Goal: Task Accomplishment & Management: Use online tool/utility

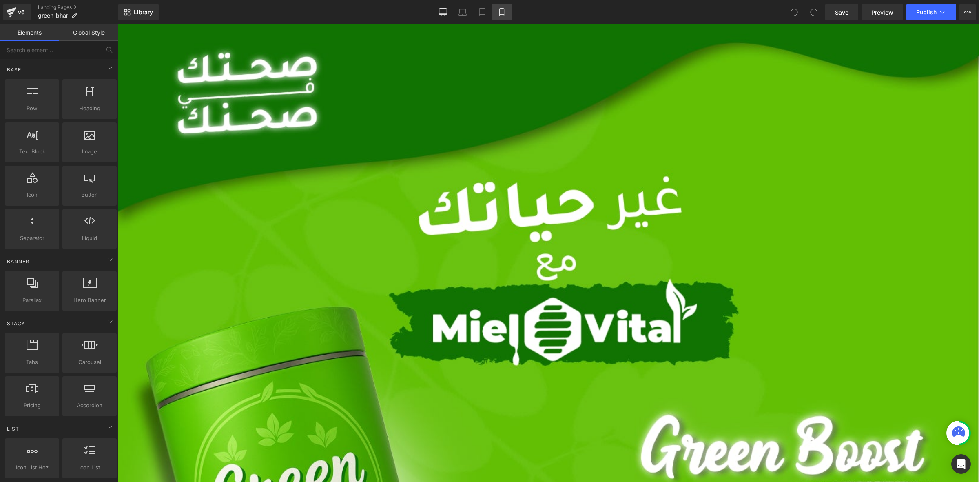
click at [502, 15] on icon at bounding box center [502, 12] width 8 height 8
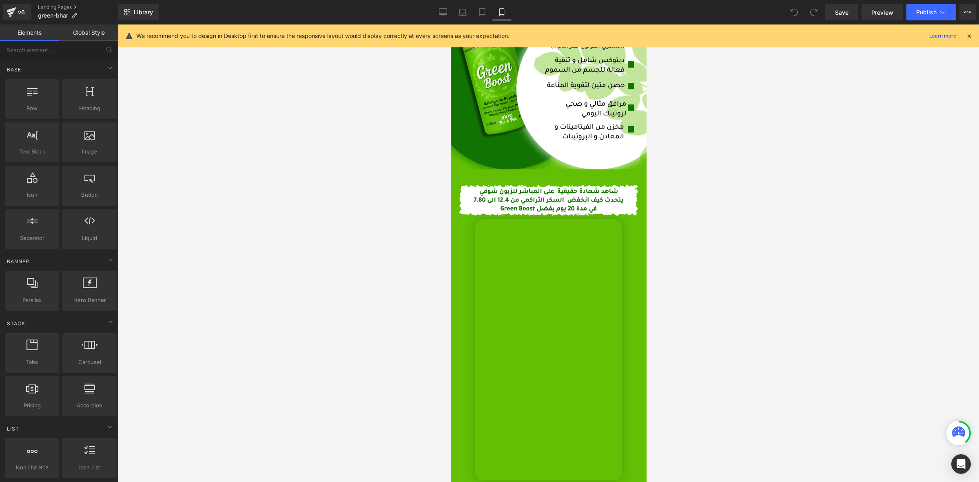
scroll to position [1326, 0]
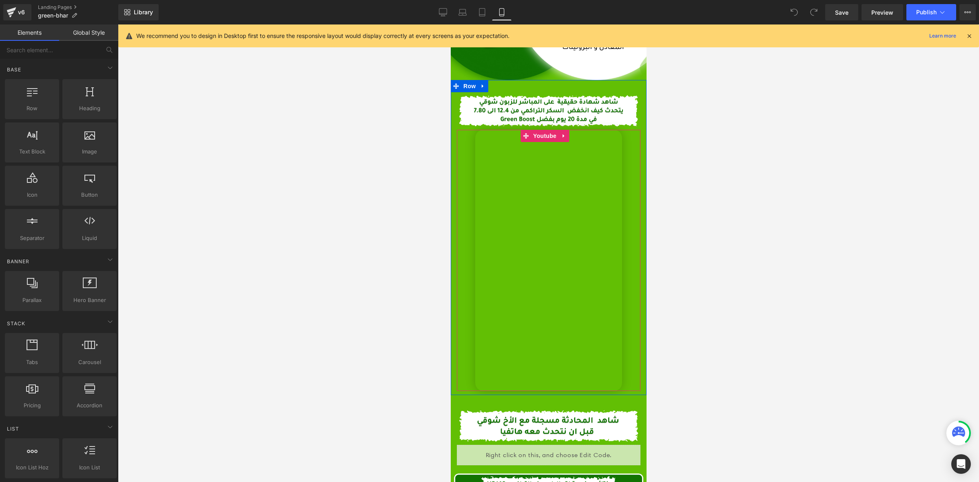
click at [461, 164] on div "Youtube" at bounding box center [549, 260] width 184 height 261
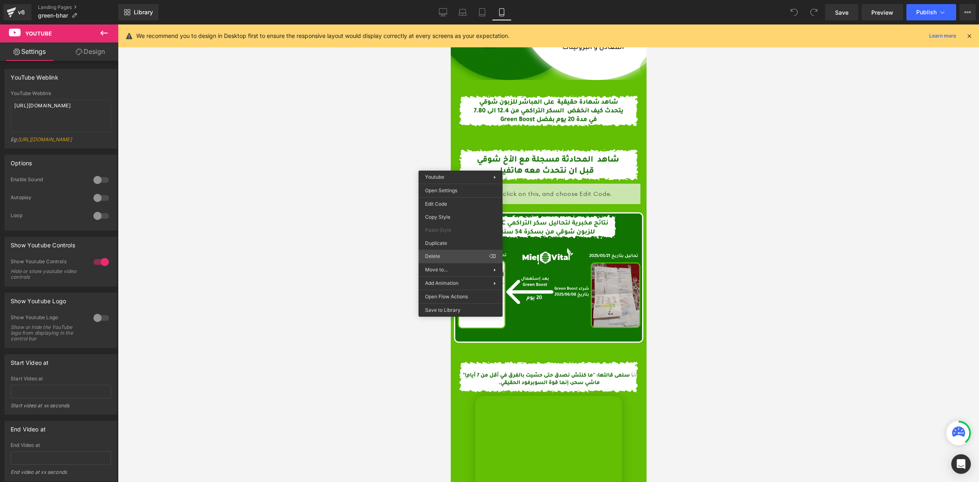
click at [444, 256] on div "You are previewing how the will restyle your page. You can not edit Elements in…" at bounding box center [489, 248] width 979 height 496
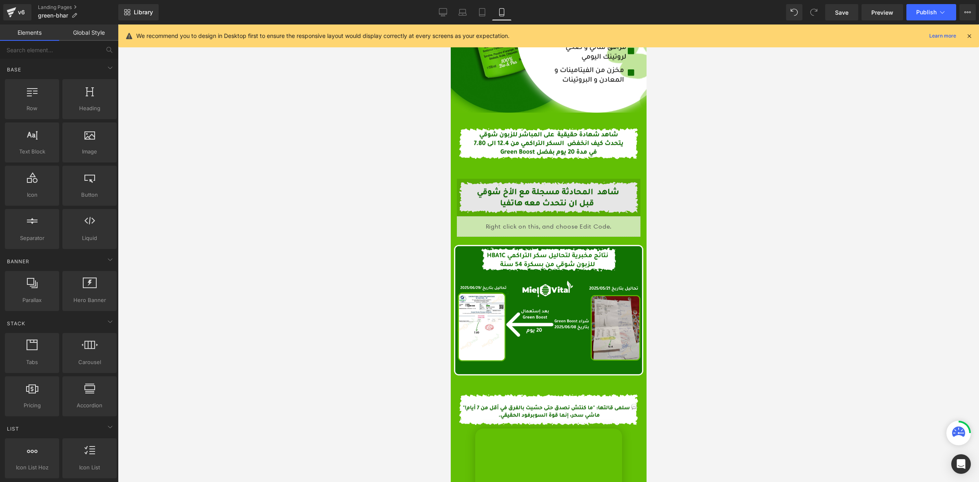
scroll to position [1275, 0]
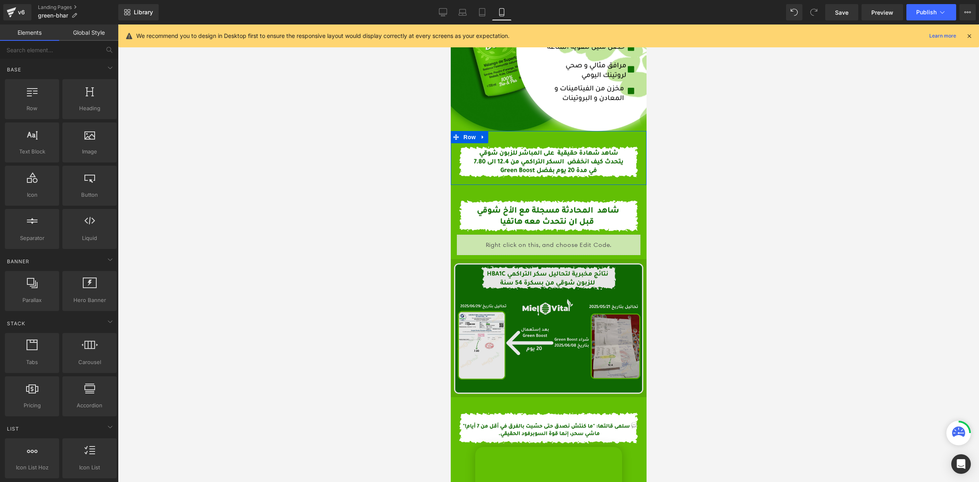
drag, startPoint x: 926, startPoint y: 196, endPoint x: 475, endPoint y: 172, distance: 451.6
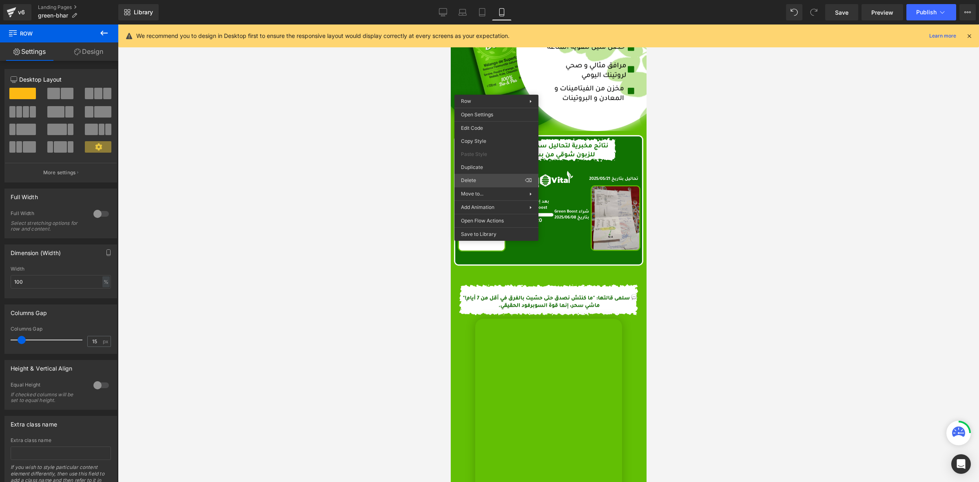
drag, startPoint x: 935, startPoint y: 204, endPoint x: 485, endPoint y: 172, distance: 451.7
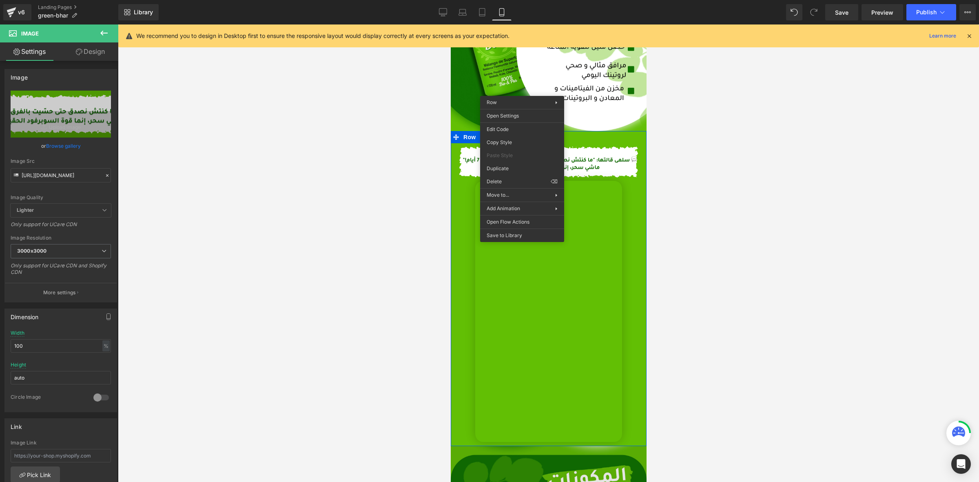
drag, startPoint x: 946, startPoint y: 204, endPoint x: 495, endPoint y: 180, distance: 451.2
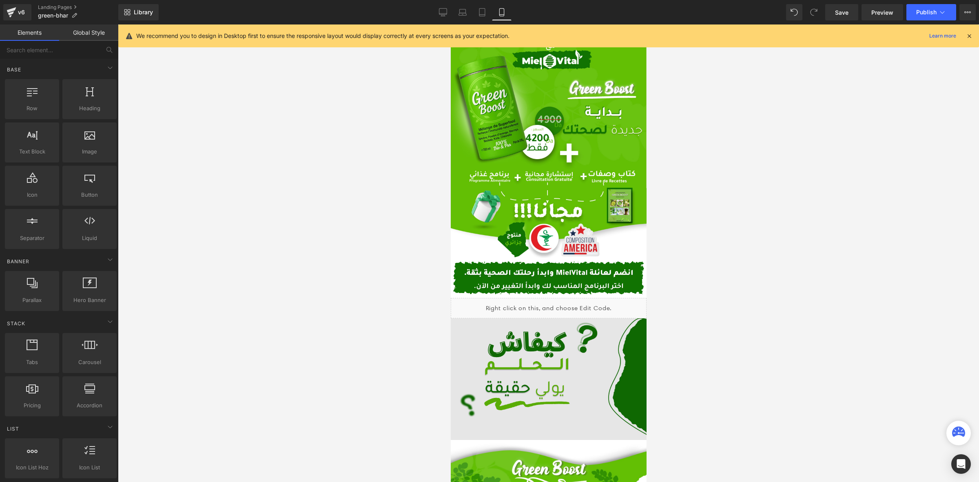
scroll to position [51, 0]
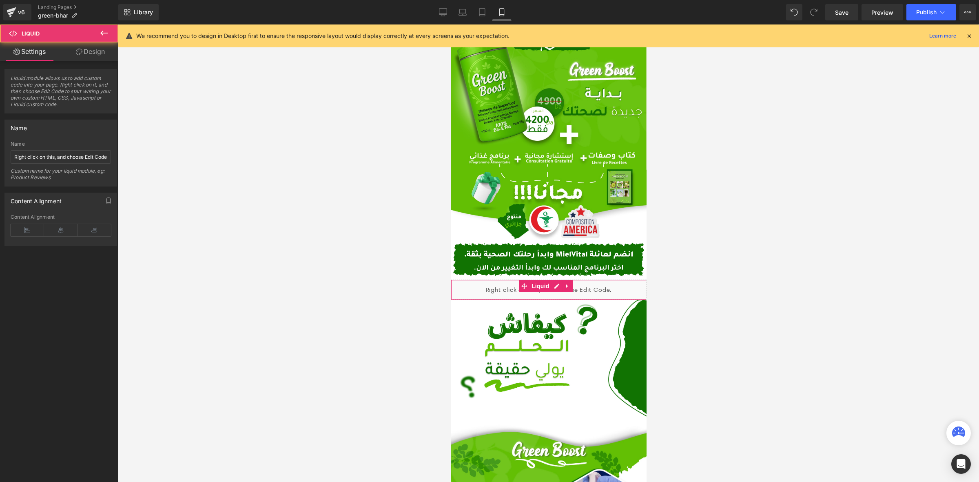
click at [541, 280] on div "Liquid" at bounding box center [549, 290] width 196 height 20
click at [541, 280] on span "Liquid" at bounding box center [540, 286] width 22 height 12
click at [841, 14] on span "Save" at bounding box center [841, 12] width 13 height 9
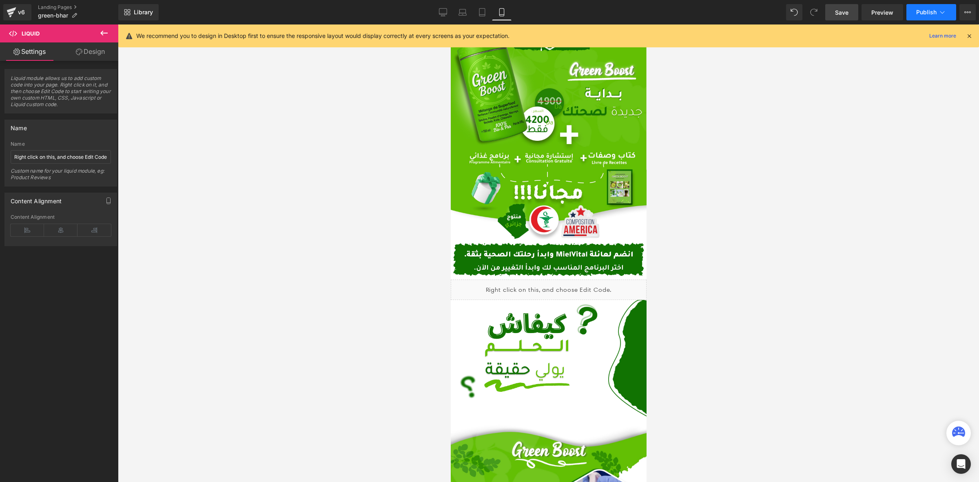
click at [921, 13] on span "Publish" at bounding box center [927, 12] width 20 height 7
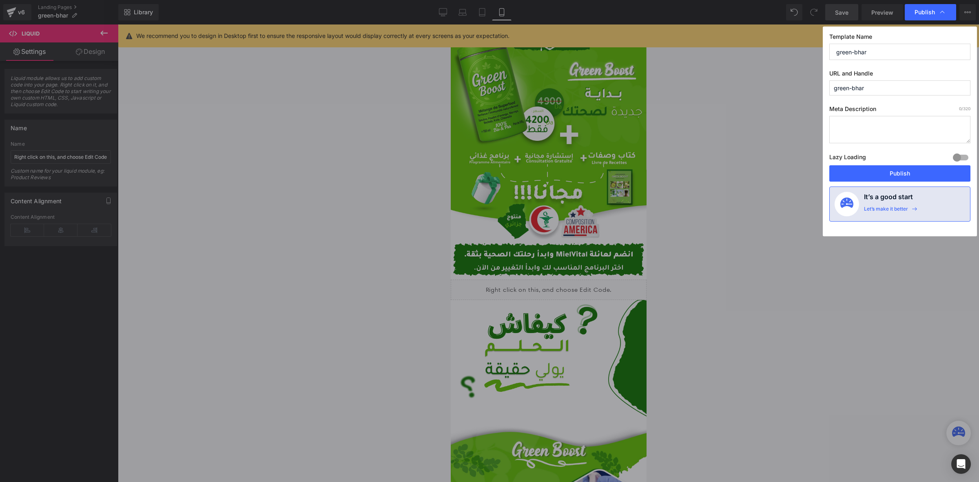
click at [853, 173] on button "Publish" at bounding box center [900, 173] width 141 height 16
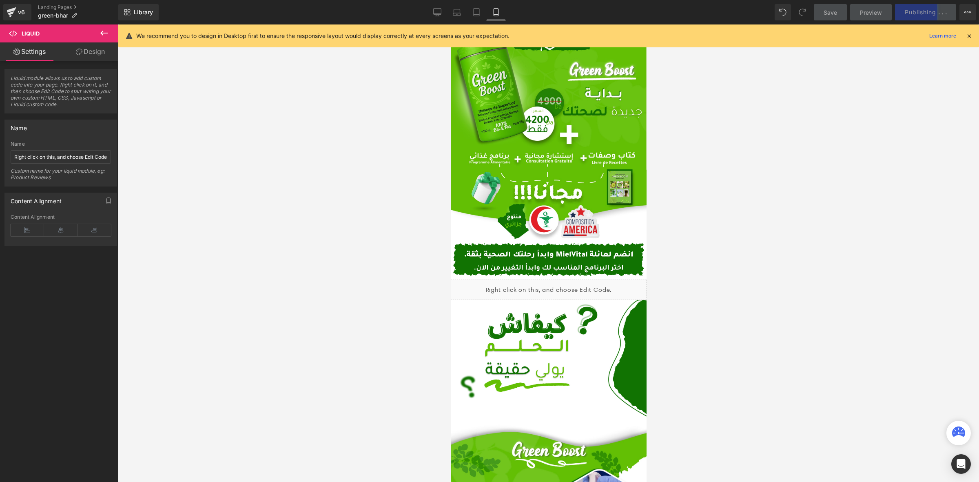
click at [970, 35] on icon at bounding box center [969, 35] width 7 height 7
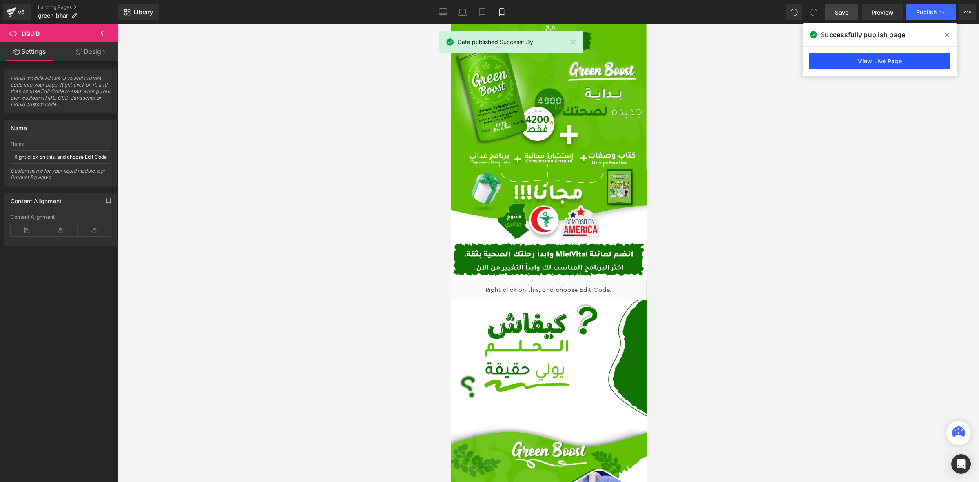
click at [899, 67] on link "View Live Page" at bounding box center [880, 61] width 141 height 16
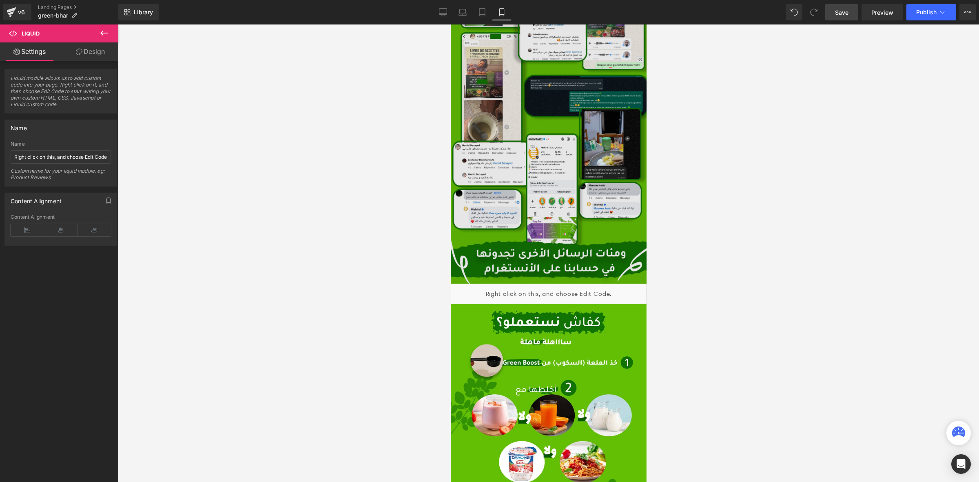
scroll to position [1989, 0]
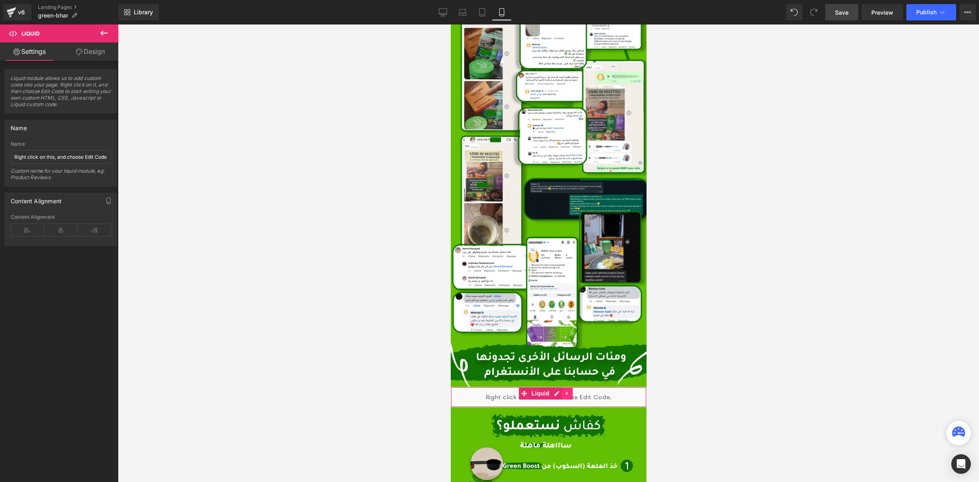
click at [572, 387] on link at bounding box center [567, 393] width 11 height 12
click at [574, 391] on icon at bounding box center [573, 394] width 6 height 6
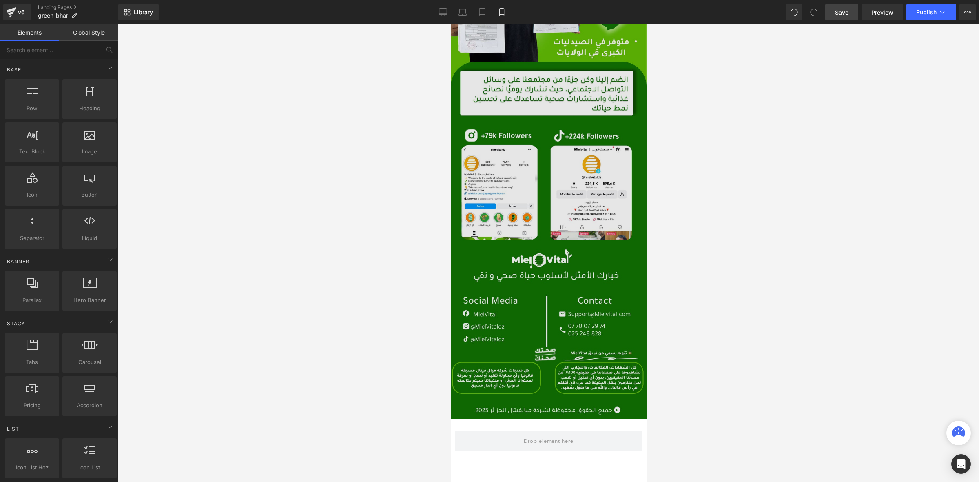
scroll to position [2765, 0]
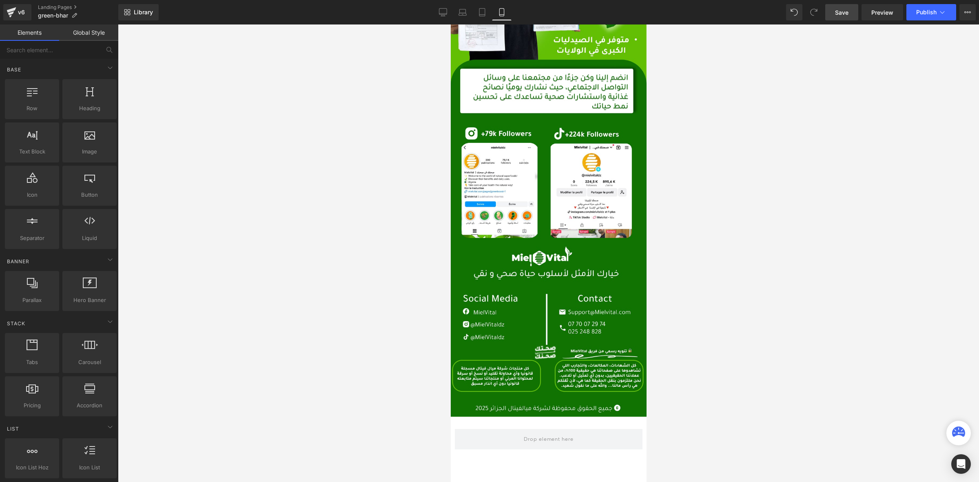
click at [834, 9] on link "Save" at bounding box center [842, 12] width 33 height 16
click at [919, 11] on span "Publish" at bounding box center [927, 12] width 20 height 7
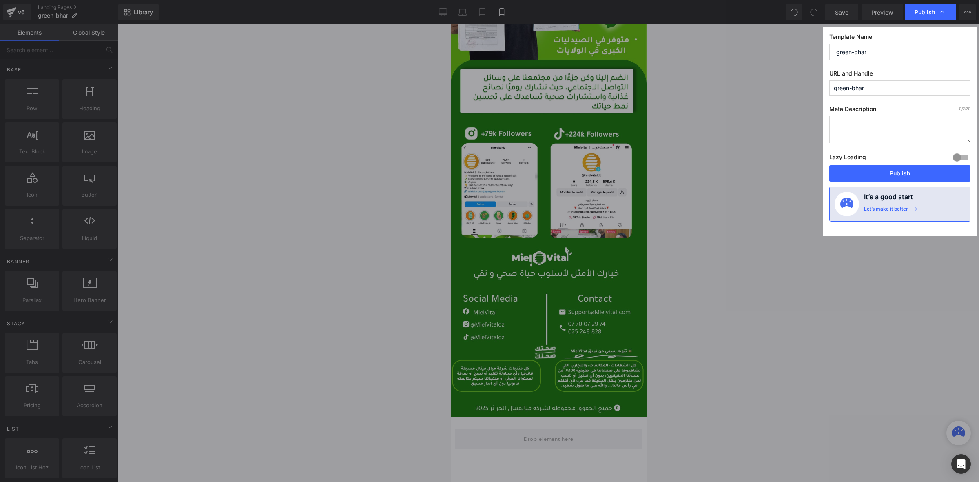
drag, startPoint x: 756, startPoint y: 92, endPoint x: 810, endPoint y: 291, distance: 206.4
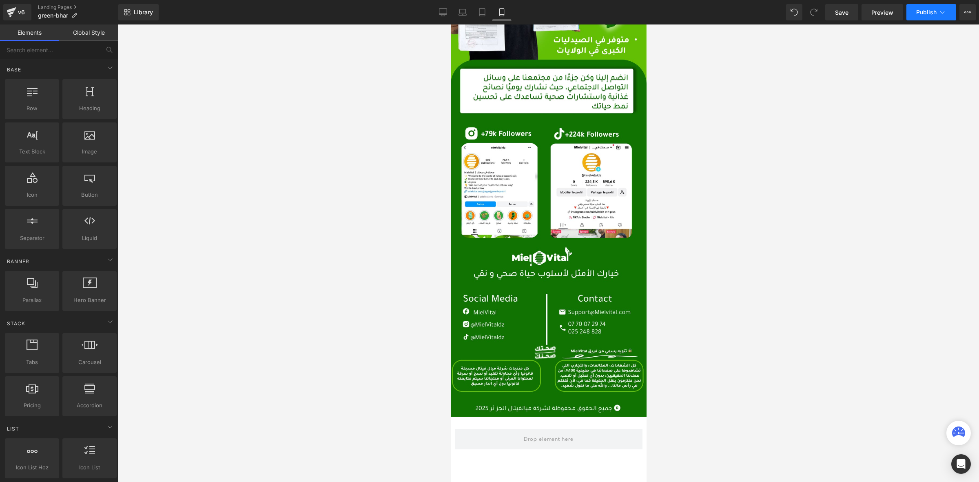
click at [933, 9] on span "Publish" at bounding box center [927, 12] width 20 height 7
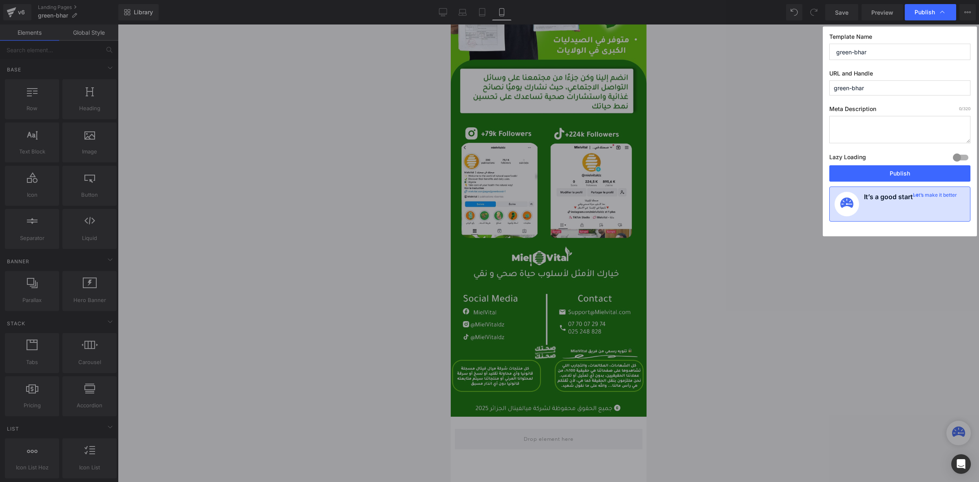
click at [898, 213] on h4 "It’s a good start" at bounding box center [888, 204] width 49 height 24
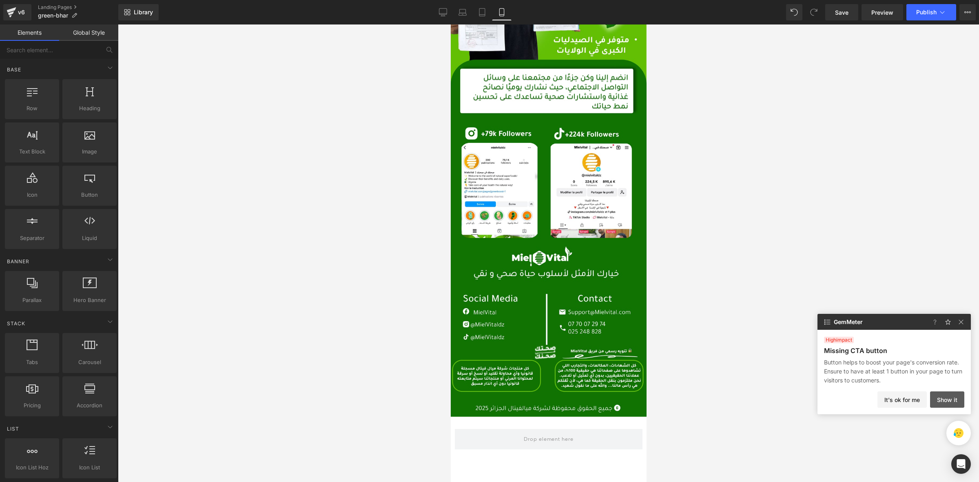
click at [939, 401] on button "Show it" at bounding box center [947, 399] width 34 height 16
click at [950, 400] on button "Show it" at bounding box center [947, 399] width 34 height 16
click at [958, 431] on img at bounding box center [959, 433] width 10 height 10
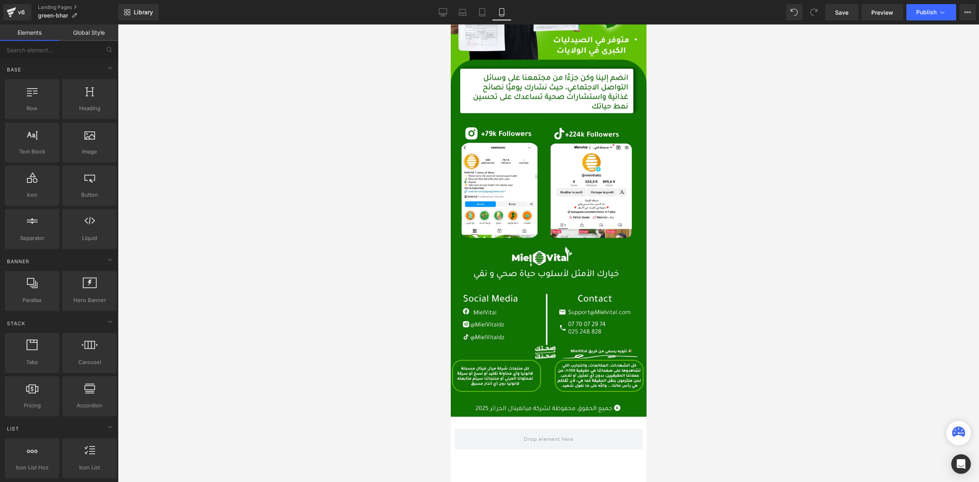
click at [958, 431] on icon at bounding box center [958, 431] width 13 height 10
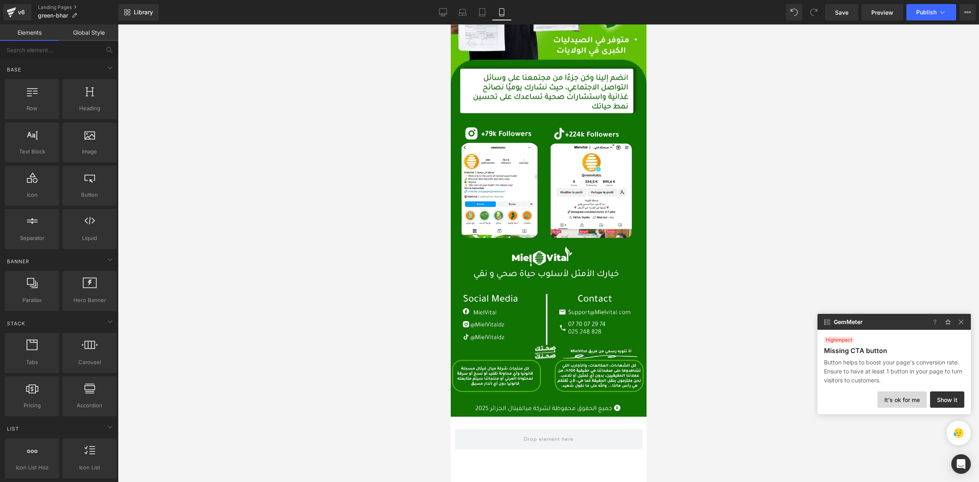
click at [907, 403] on button "It's ok for me" at bounding box center [902, 399] width 49 height 16
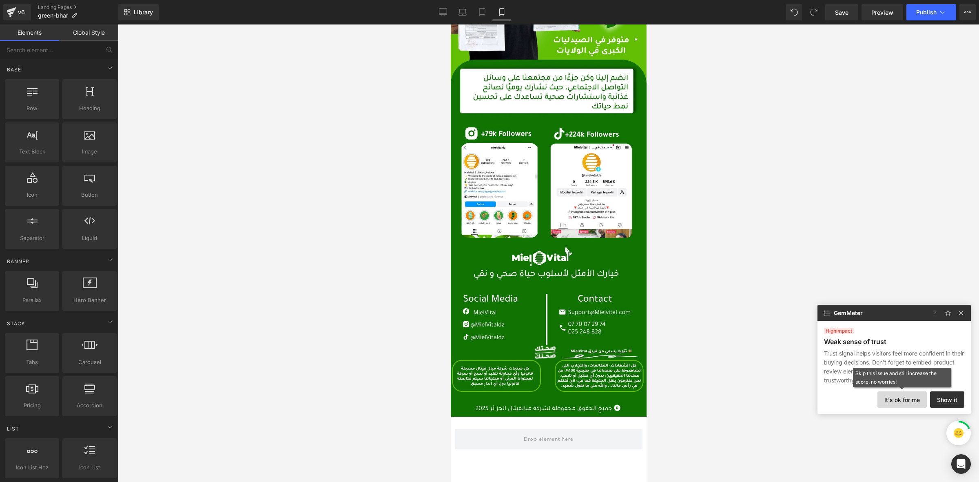
click at [907, 402] on button "It's ok for me" at bounding box center [902, 399] width 49 height 16
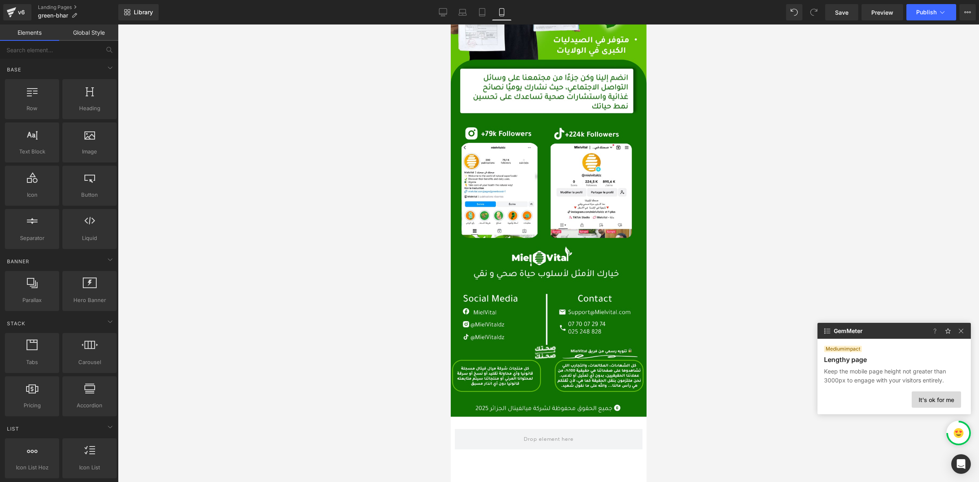
click at [930, 403] on button "It's ok for me" at bounding box center [936, 399] width 49 height 16
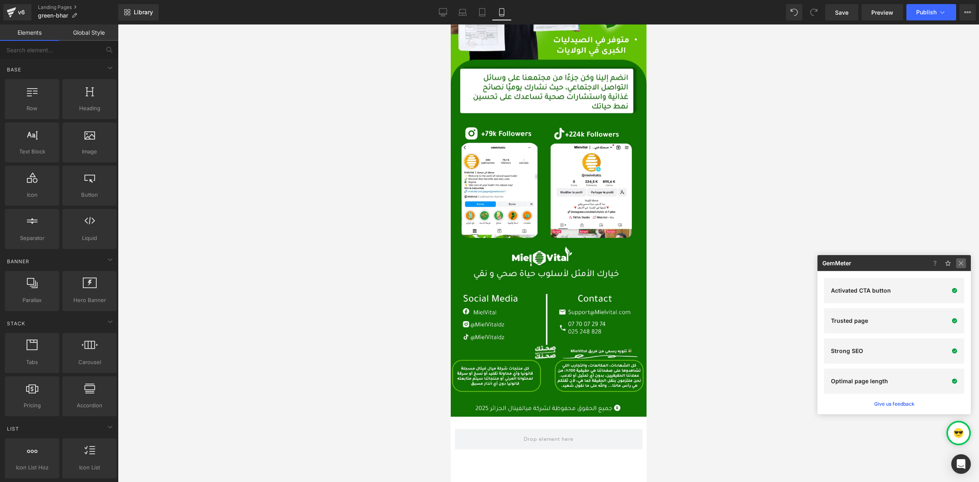
click at [962, 264] on img at bounding box center [962, 263] width 10 height 10
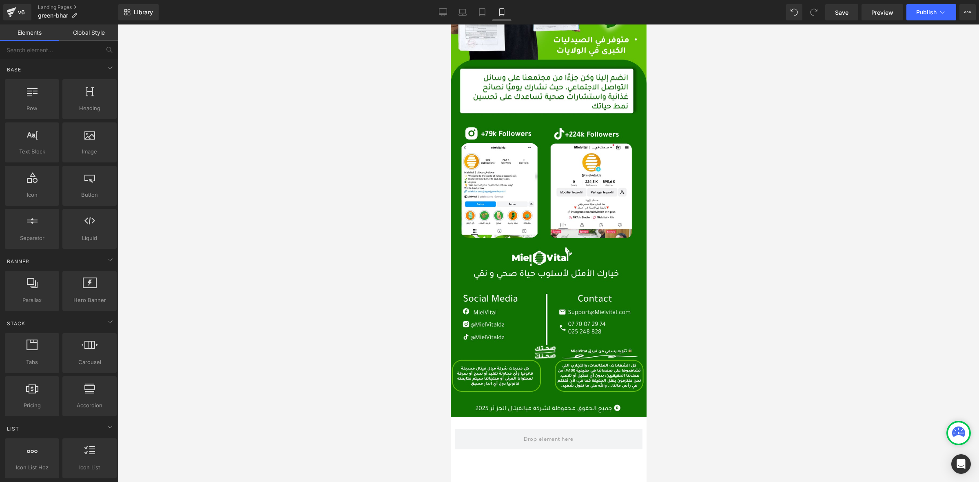
click at [946, 20] on div "Library Mobile Desktop Laptop Tablet Mobile Save Preview Publish Scheduled View…" at bounding box center [548, 12] width 861 height 24
click at [937, 9] on button "Publish" at bounding box center [932, 12] width 50 height 16
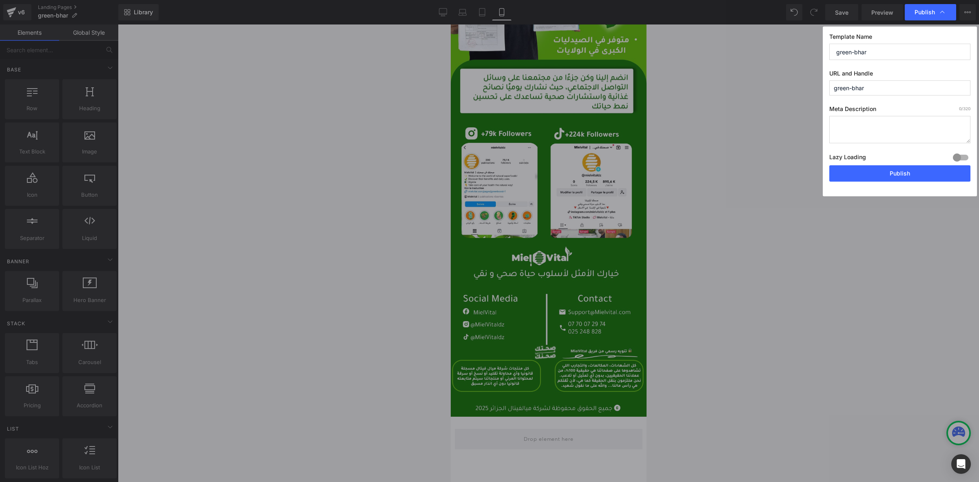
click at [894, 173] on button "Publish" at bounding box center [900, 173] width 141 height 16
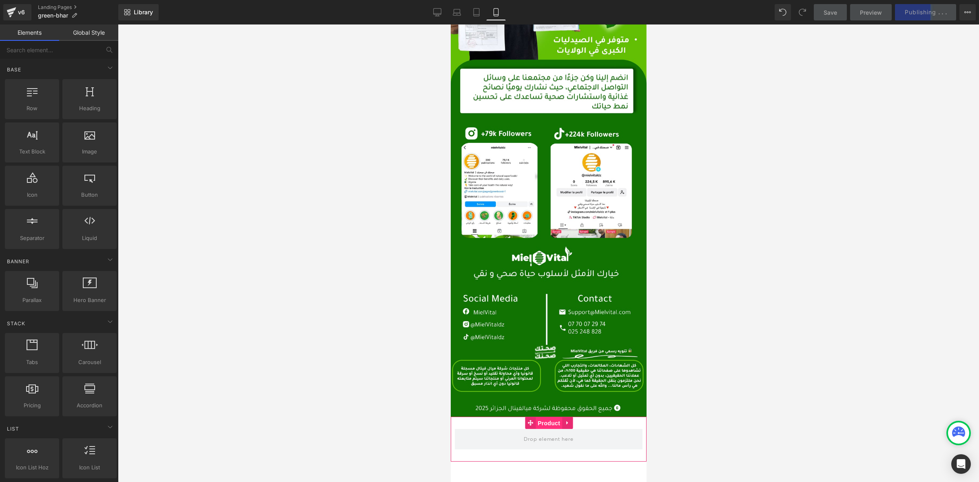
click at [542, 417] on span "Product" at bounding box center [548, 423] width 27 height 12
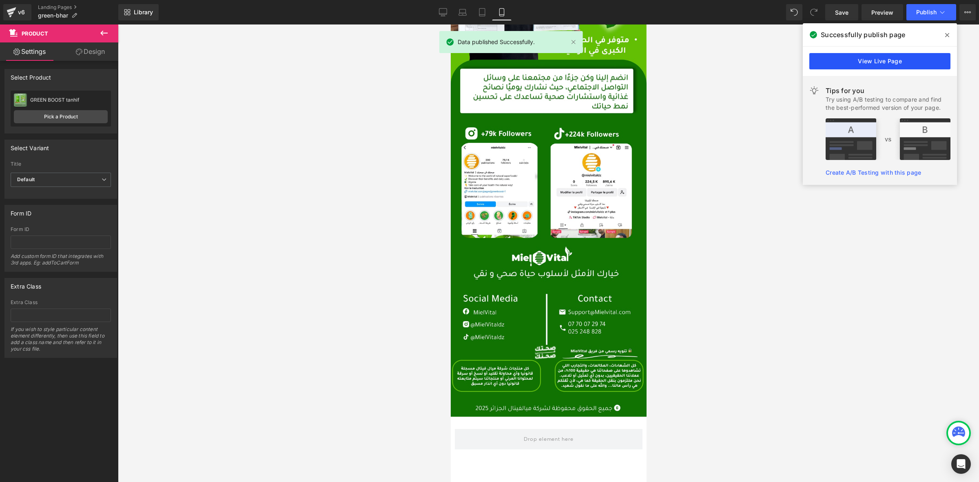
click at [897, 58] on link "View Live Page" at bounding box center [880, 61] width 141 height 16
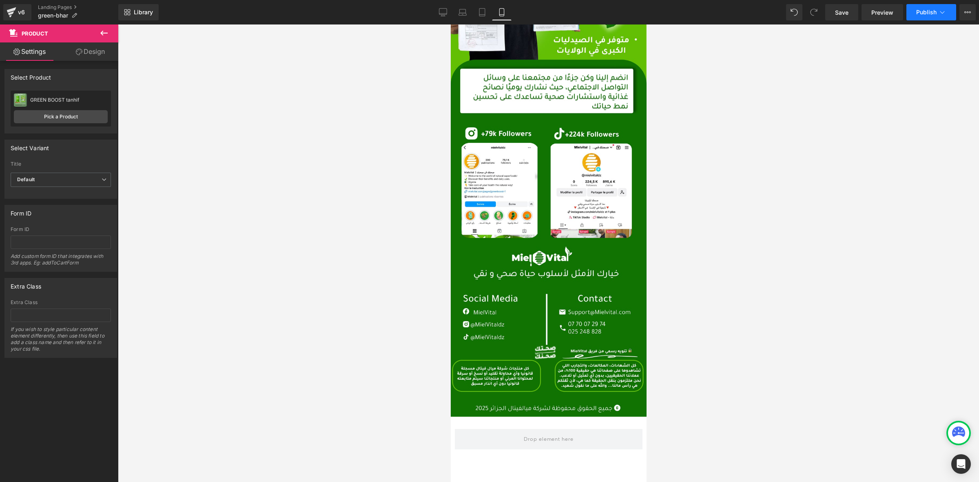
click at [937, 11] on button "Publish" at bounding box center [932, 12] width 50 height 16
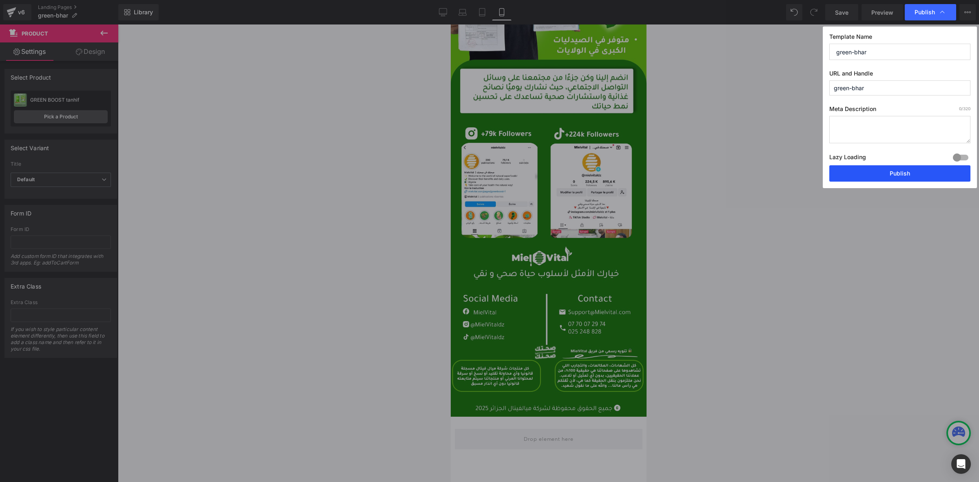
click at [862, 172] on button "Publish" at bounding box center [900, 173] width 141 height 16
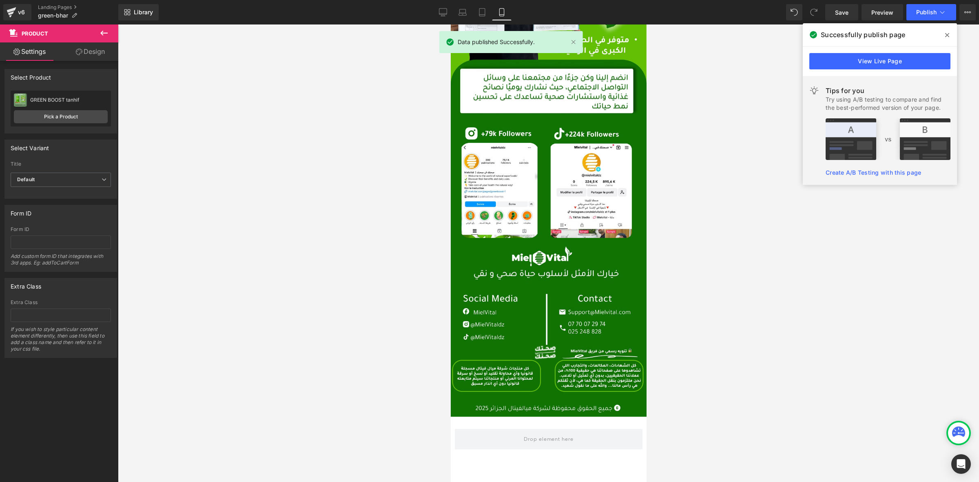
click at [839, 93] on div "Tips for you" at bounding box center [888, 91] width 125 height 10
click at [843, 163] on div "Tips for you Try using A/B testing to compare and find the best-performed versi…" at bounding box center [880, 130] width 154 height 109
click at [841, 172] on link "Create A/B Testing with this page" at bounding box center [873, 172] width 95 height 7
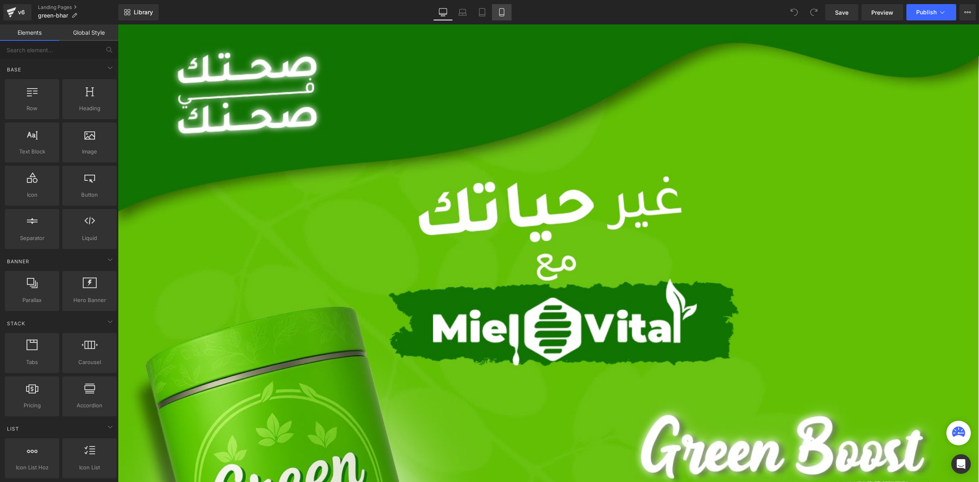
click at [494, 11] on link "Mobile" at bounding box center [502, 12] width 20 height 16
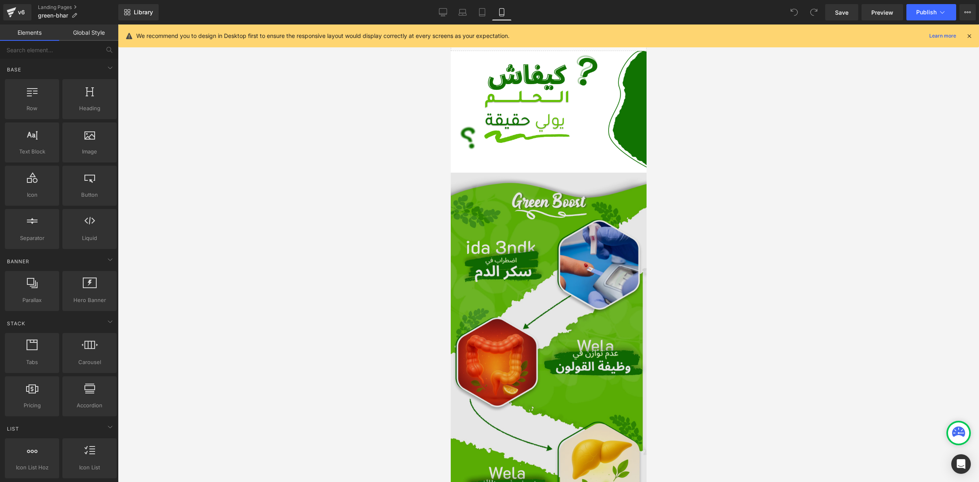
scroll to position [306, 0]
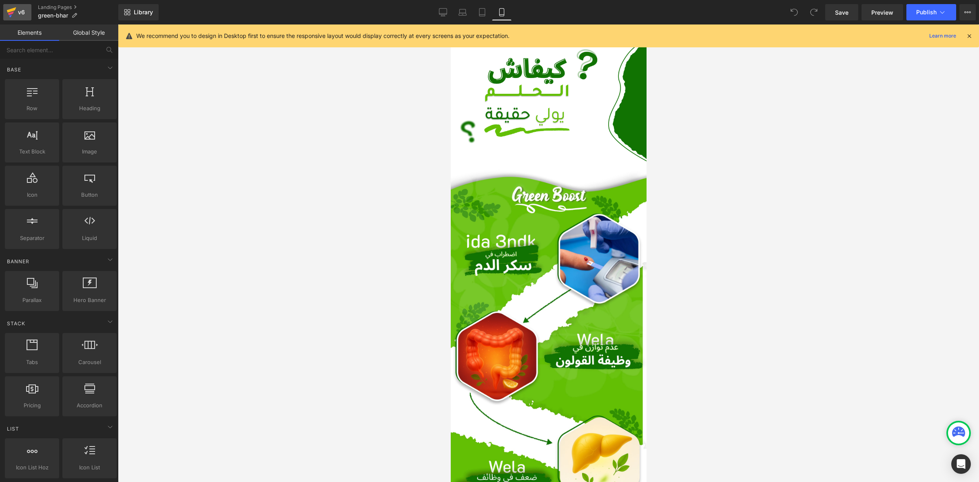
click at [10, 13] on icon at bounding box center [11, 13] width 6 height 4
